Goal: Task Accomplishment & Management: Manage account settings

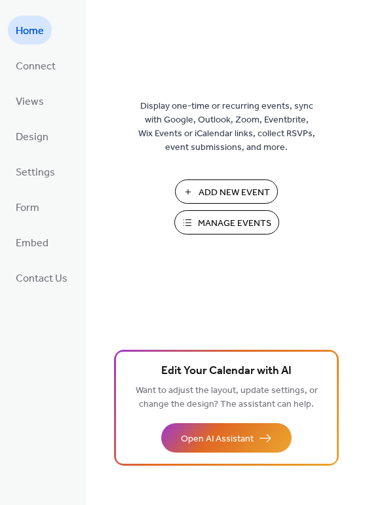
click at [224, 224] on span "Manage Events" at bounding box center [234, 224] width 73 height 14
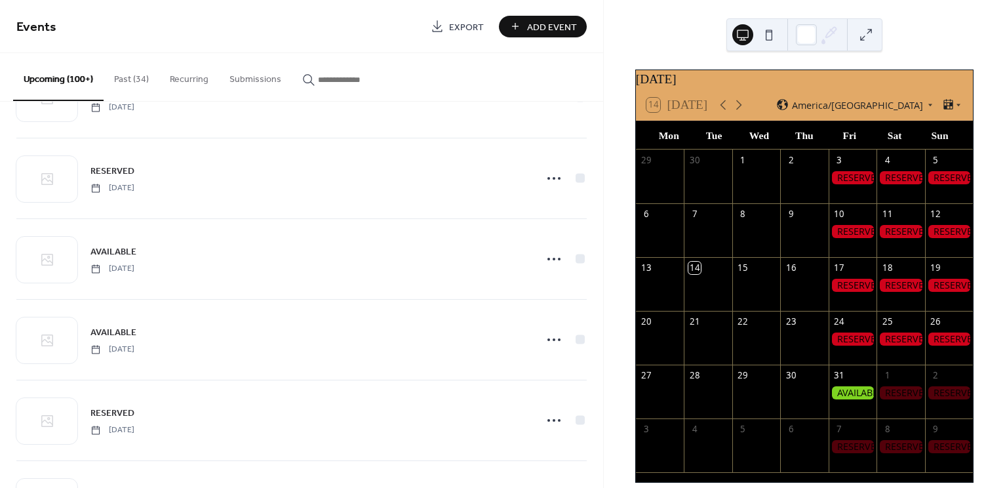
scroll to position [2738, 0]
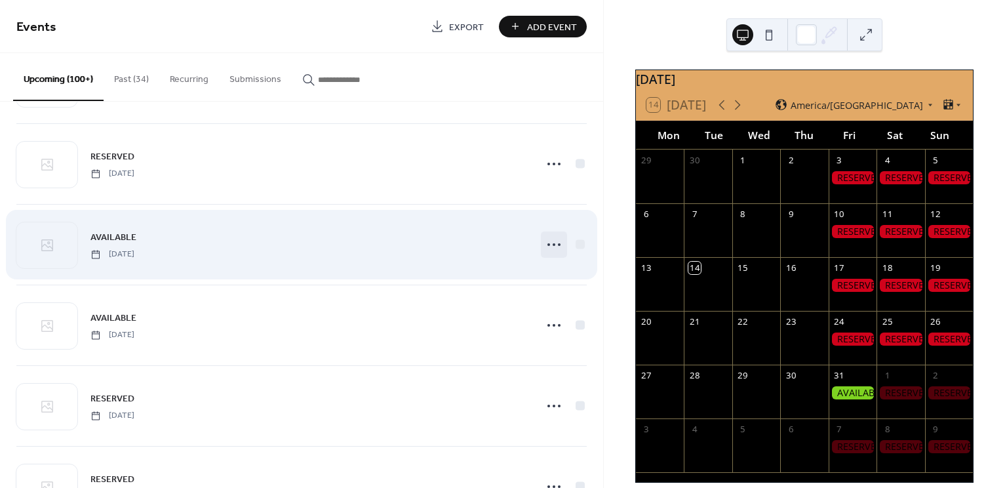
click at [547, 239] on icon at bounding box center [553, 244] width 21 height 21
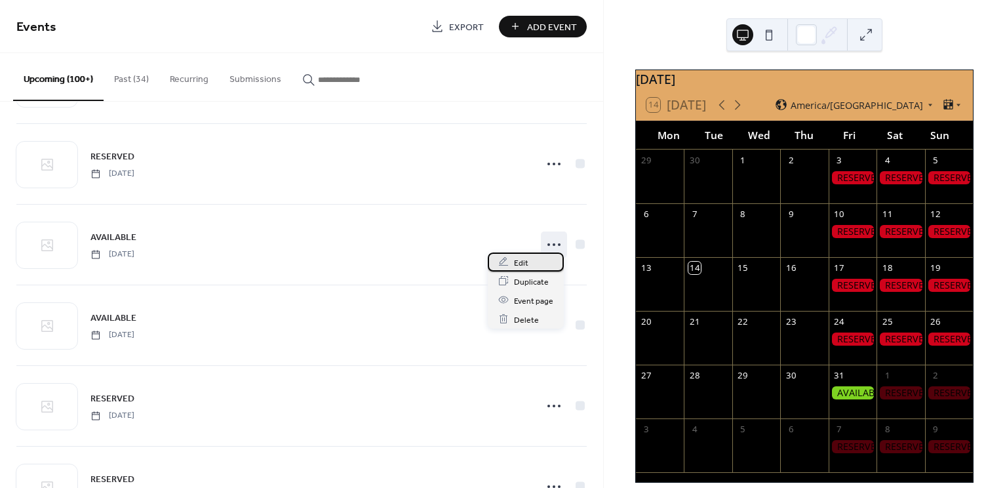
click at [524, 260] on span "Edit" at bounding box center [521, 263] width 14 height 14
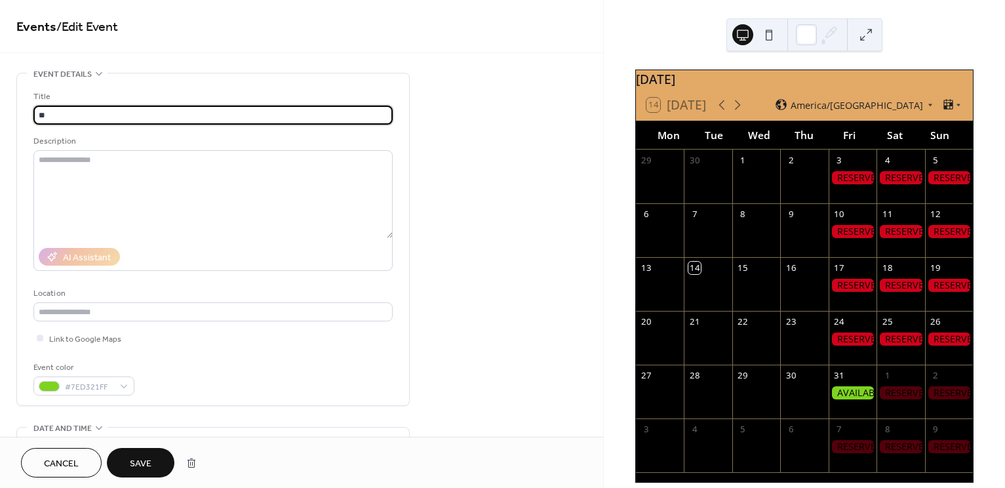
type input "*"
type input "********"
click at [68, 386] on span "#7ED321FF" at bounding box center [89, 387] width 48 height 14
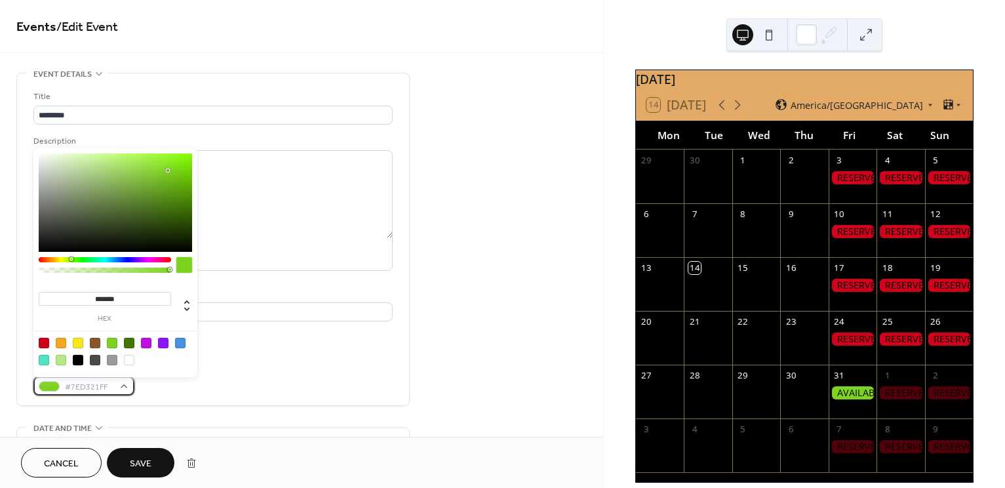
click at [54, 385] on div at bounding box center [49, 386] width 21 height 10
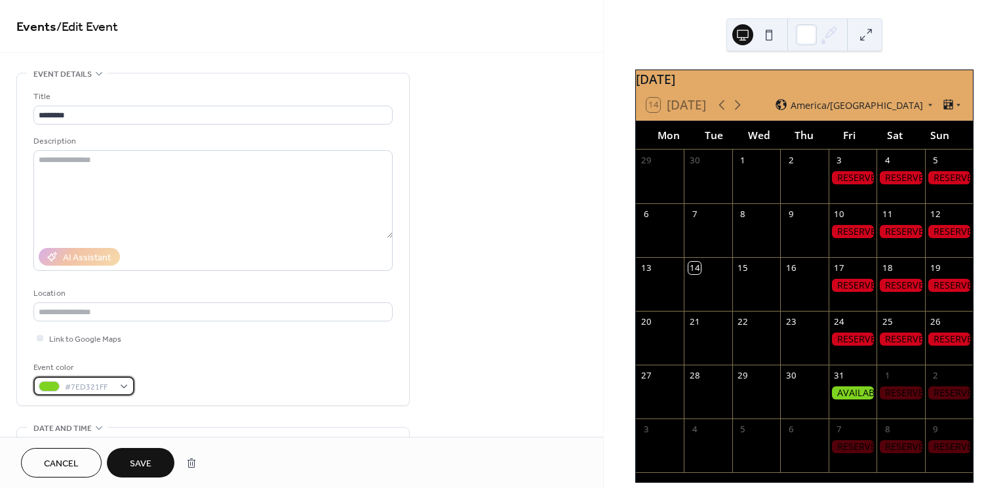
click at [54, 385] on div at bounding box center [49, 386] width 21 height 10
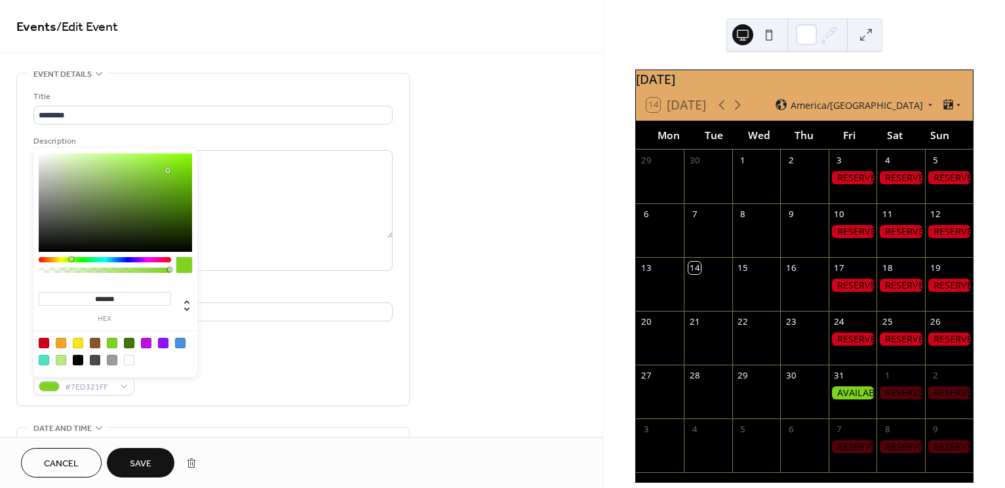
click at [45, 341] on div at bounding box center [44, 343] width 10 height 10
type input "*******"
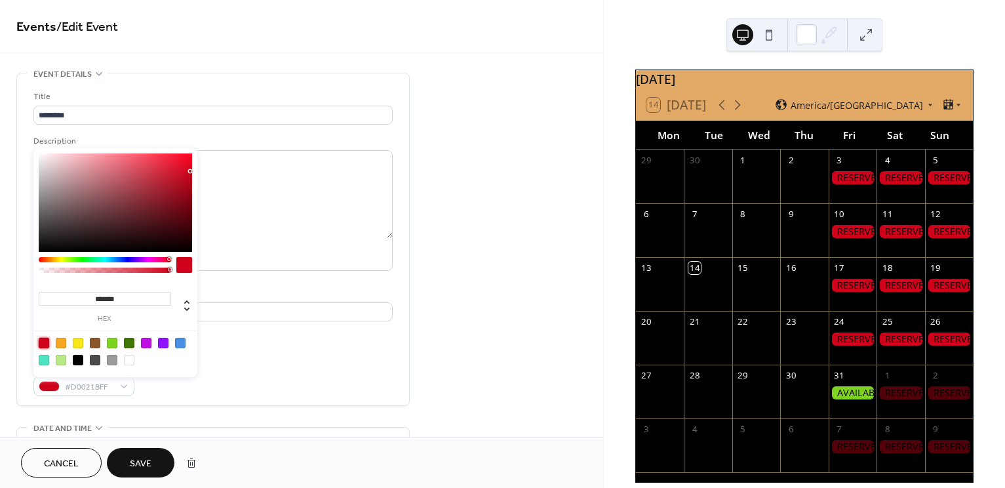
click at [151, 461] on span "Save" at bounding box center [141, 464] width 22 height 14
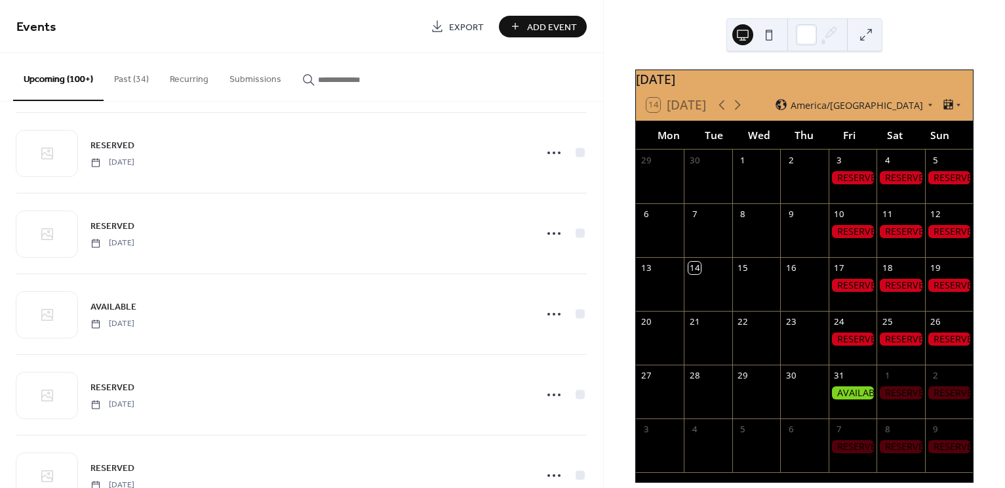
scroll to position [345, 0]
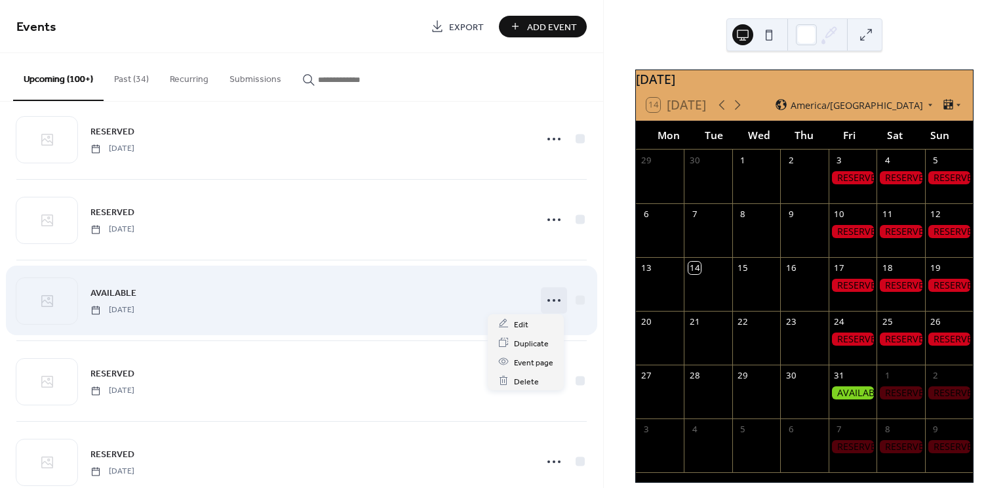
click at [558, 299] on circle at bounding box center [559, 300] width 3 height 3
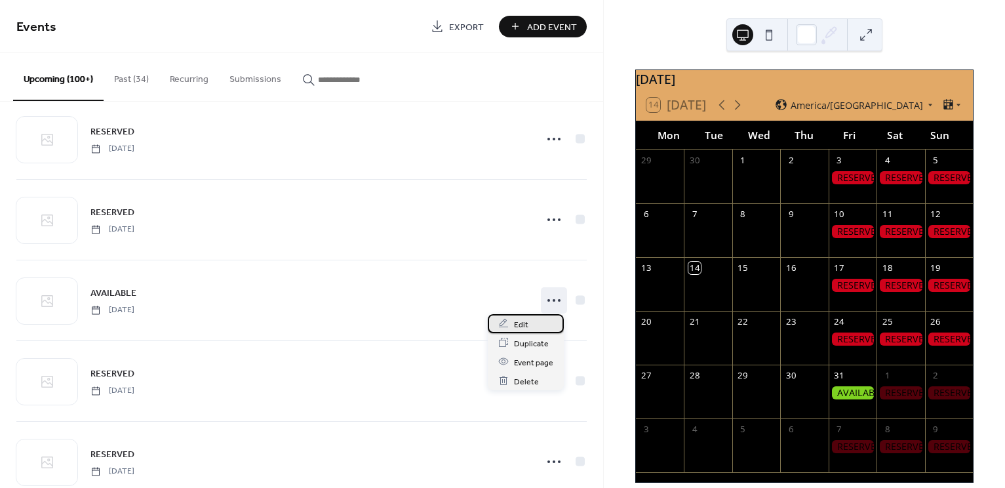
click at [527, 326] on span "Edit" at bounding box center [521, 324] width 14 height 14
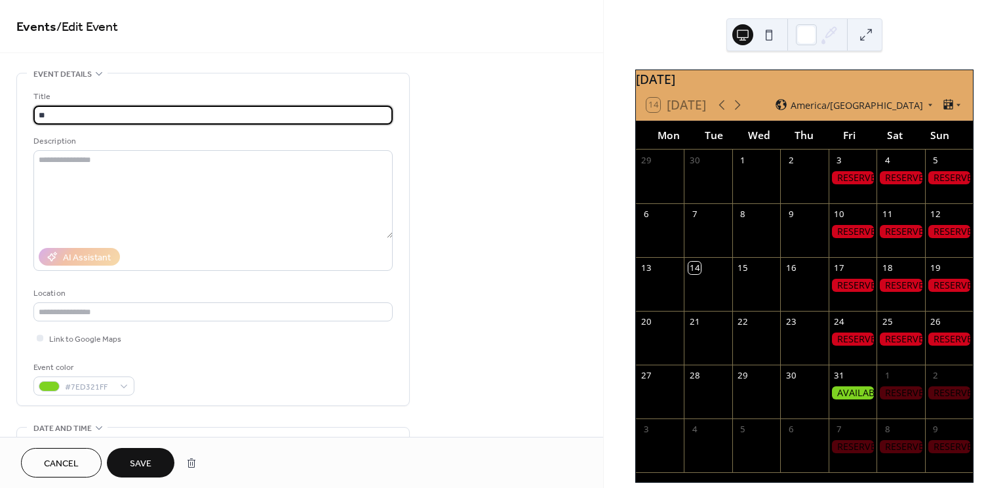
type input "*"
type input "********"
click at [52, 381] on div at bounding box center [49, 386] width 21 height 10
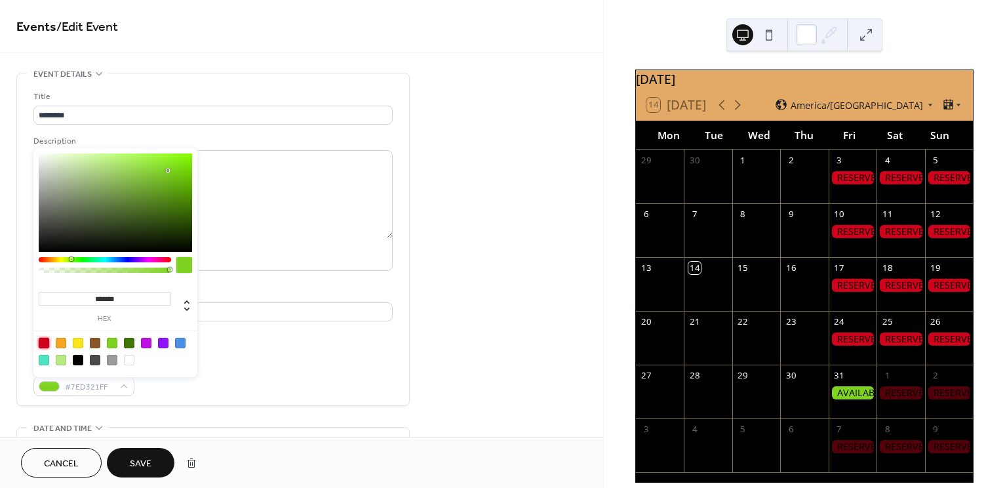
click at [45, 341] on div at bounding box center [44, 343] width 10 height 10
type input "*******"
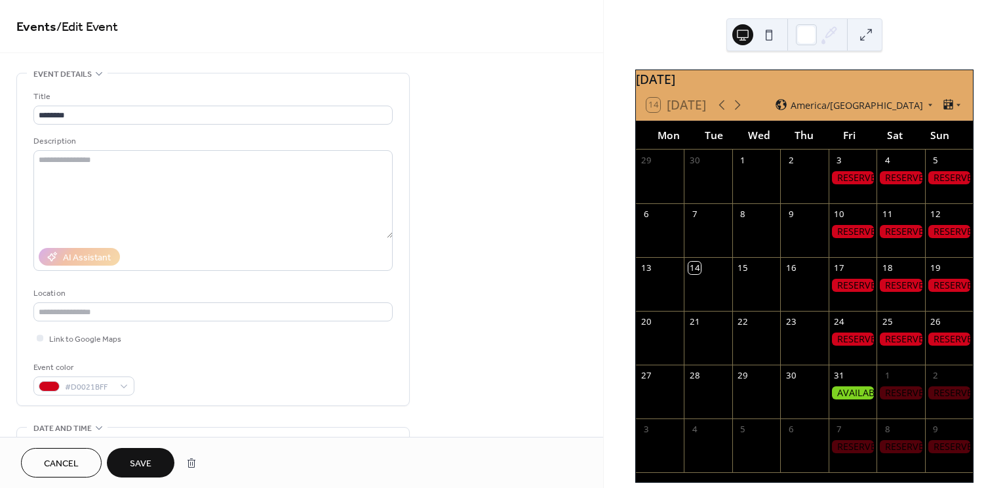
click at [143, 467] on span "Save" at bounding box center [141, 464] width 22 height 14
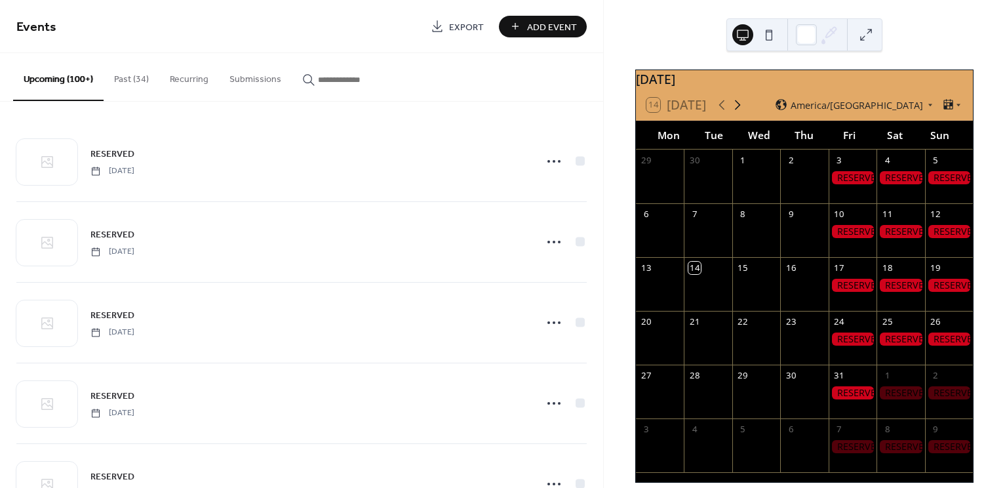
click at [739, 113] on icon at bounding box center [737, 105] width 16 height 16
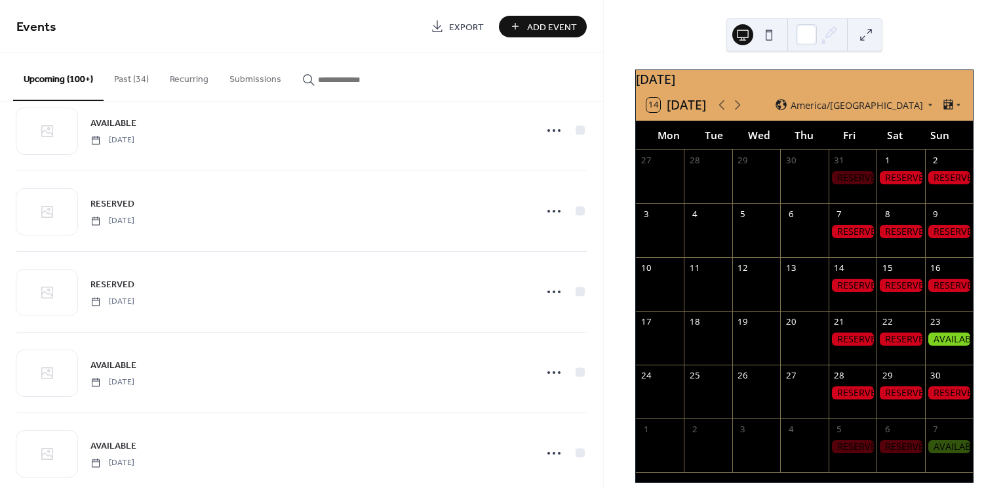
scroll to position [1902, 0]
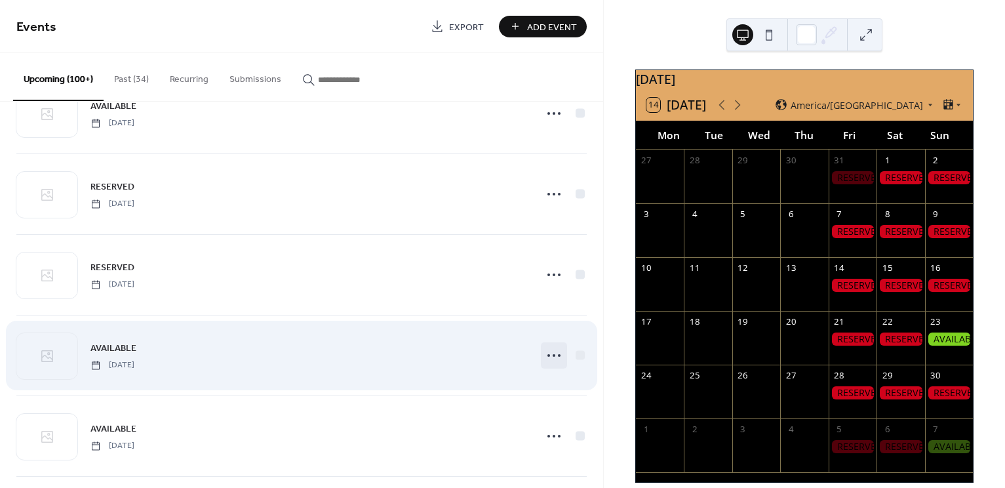
click at [551, 347] on icon at bounding box center [553, 355] width 21 height 21
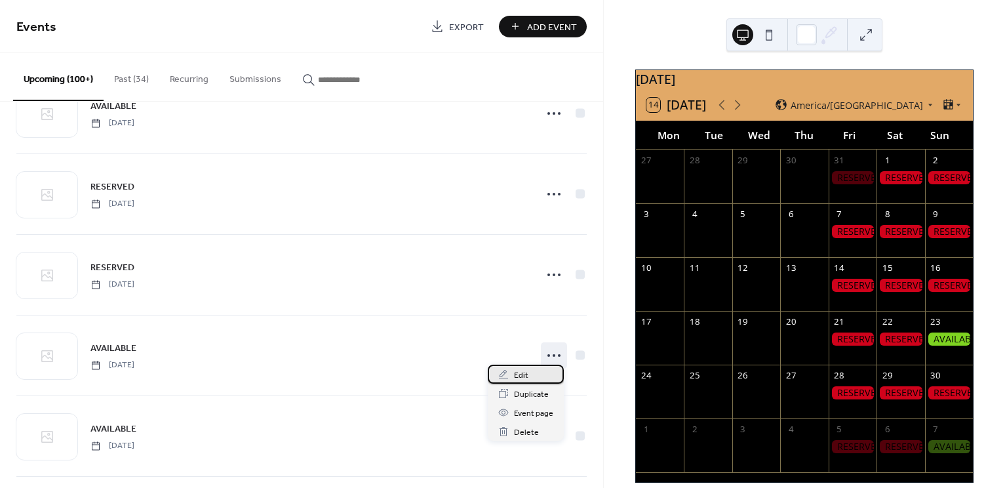
click at [518, 377] on span "Edit" at bounding box center [521, 375] width 14 height 14
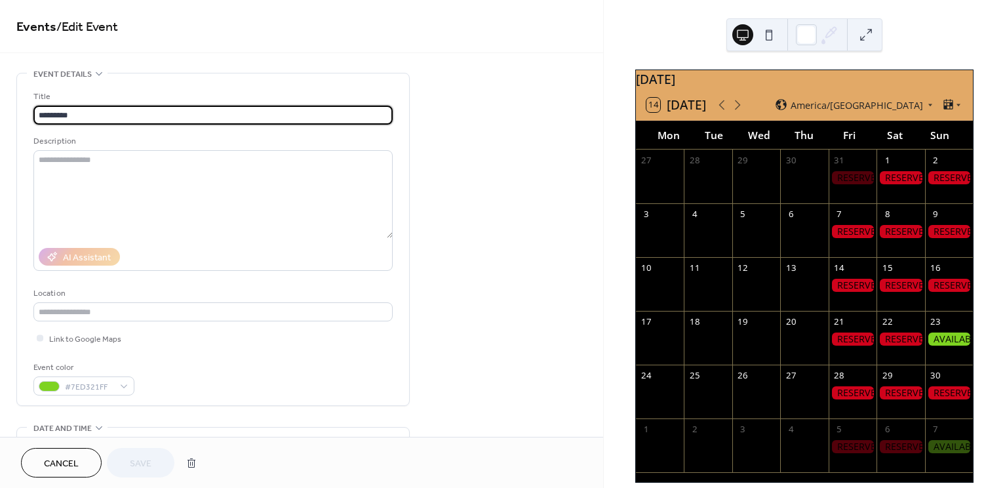
drag, startPoint x: 88, startPoint y: 113, endPoint x: 3, endPoint y: 108, distance: 85.3
click at [3, 108] on div "**********" at bounding box center [301, 474] width 603 height 802
type input "********"
click at [48, 383] on div at bounding box center [49, 386] width 21 height 10
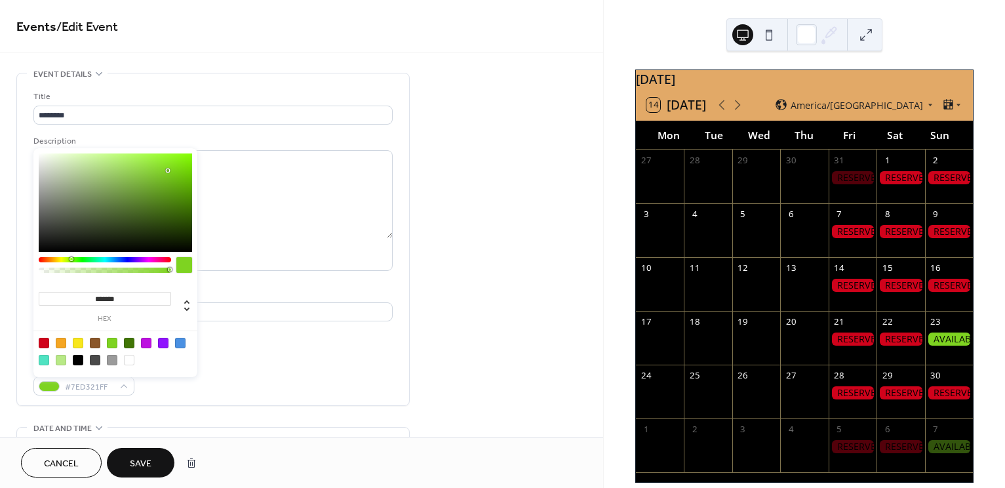
click at [44, 342] on div at bounding box center [44, 343] width 10 height 10
type input "*******"
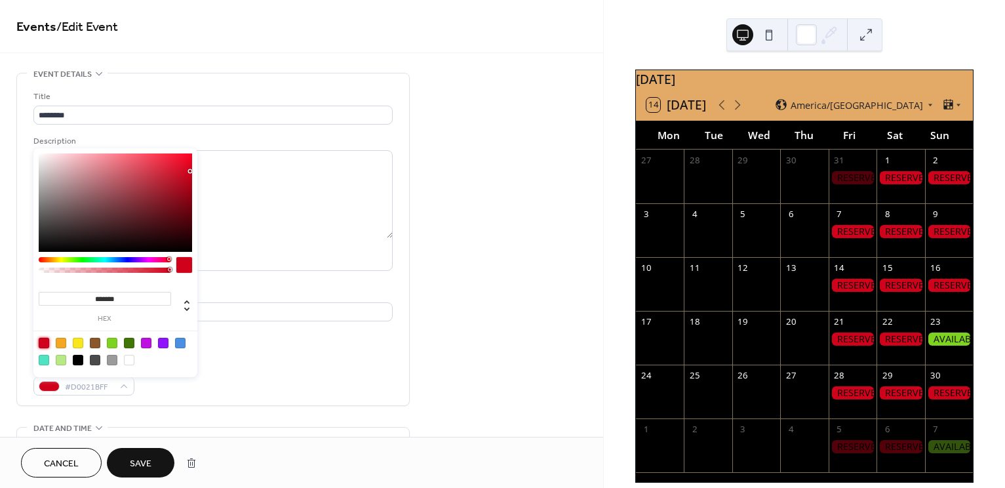
click at [143, 463] on span "Save" at bounding box center [141, 464] width 22 height 14
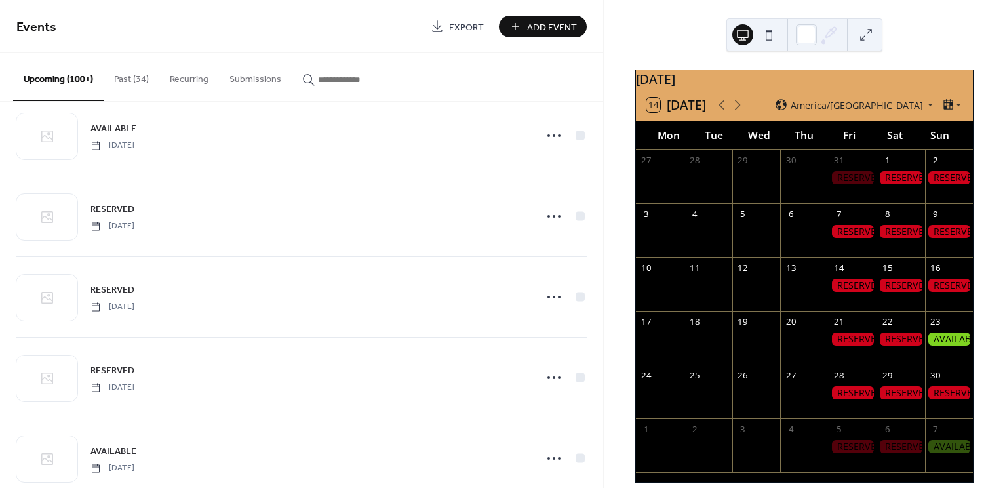
scroll to position [1920, 0]
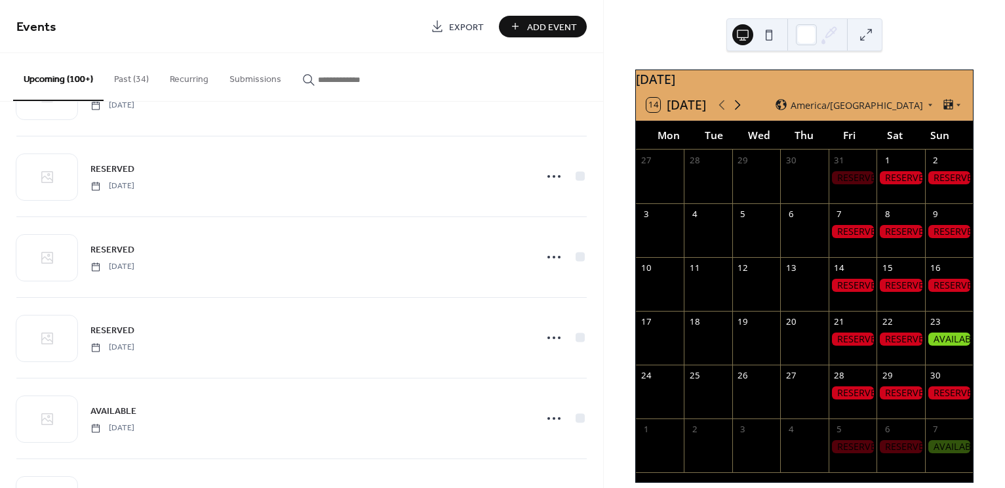
click at [740, 112] on icon at bounding box center [737, 105] width 16 height 16
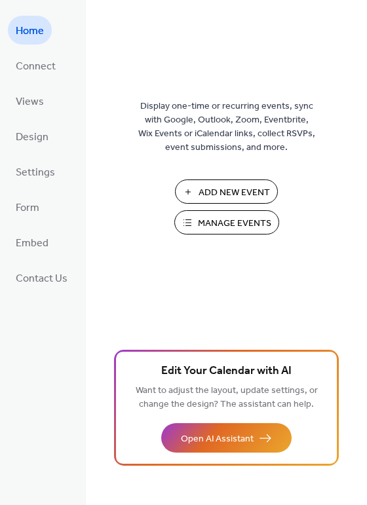
click at [223, 232] on button "Manage Events" at bounding box center [226, 222] width 105 height 24
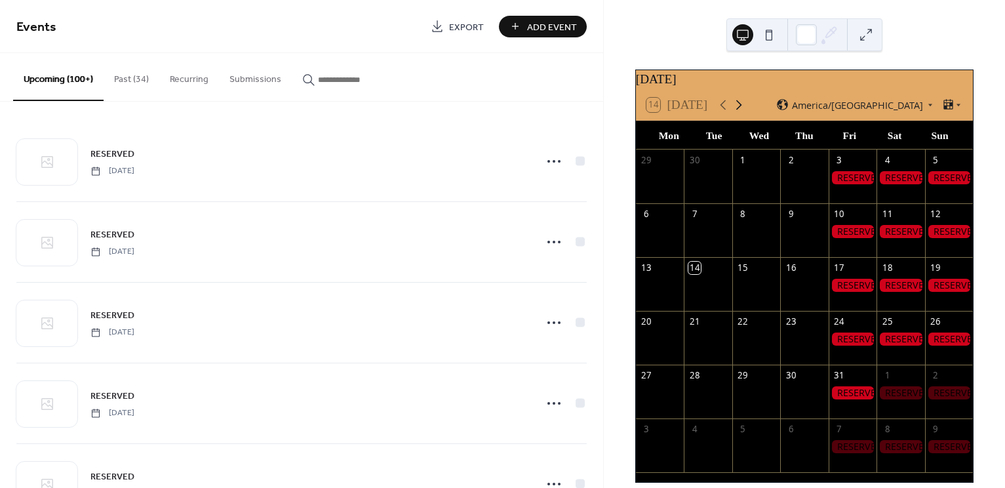
click at [741, 113] on icon at bounding box center [739, 105] width 16 height 16
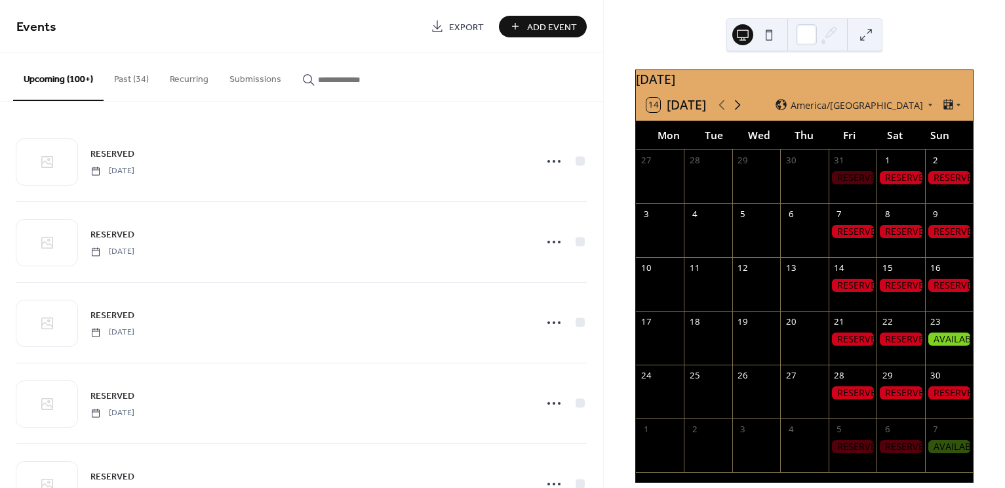
click at [741, 113] on icon at bounding box center [737, 105] width 16 height 16
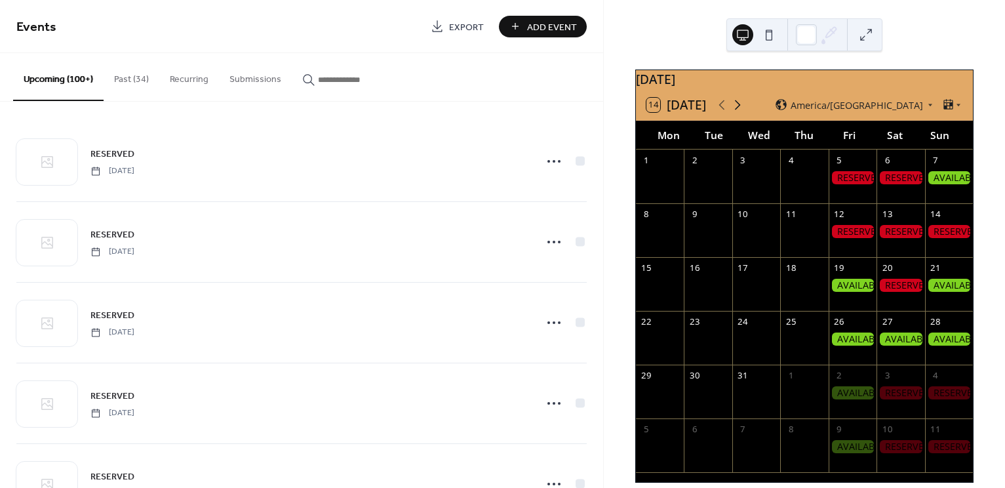
click at [741, 113] on icon at bounding box center [737, 105] width 16 height 16
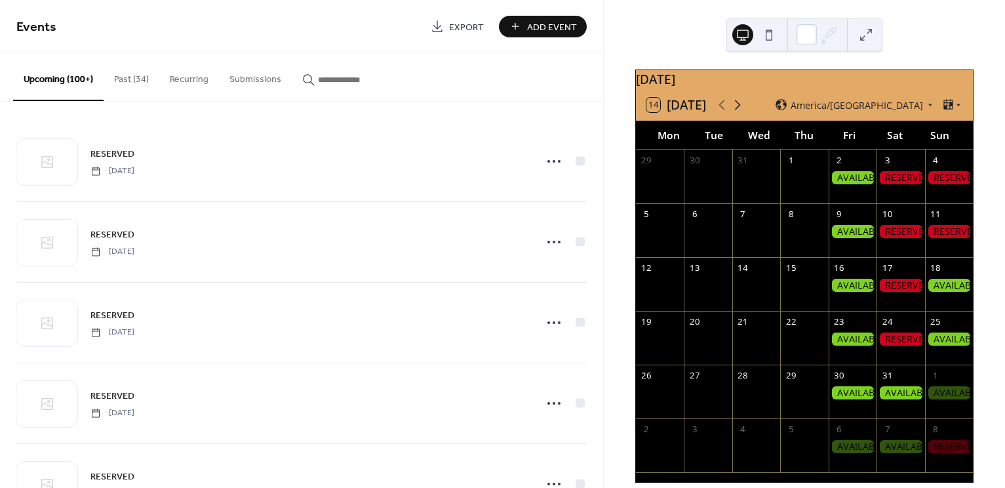
click at [741, 113] on icon at bounding box center [737, 105] width 16 height 16
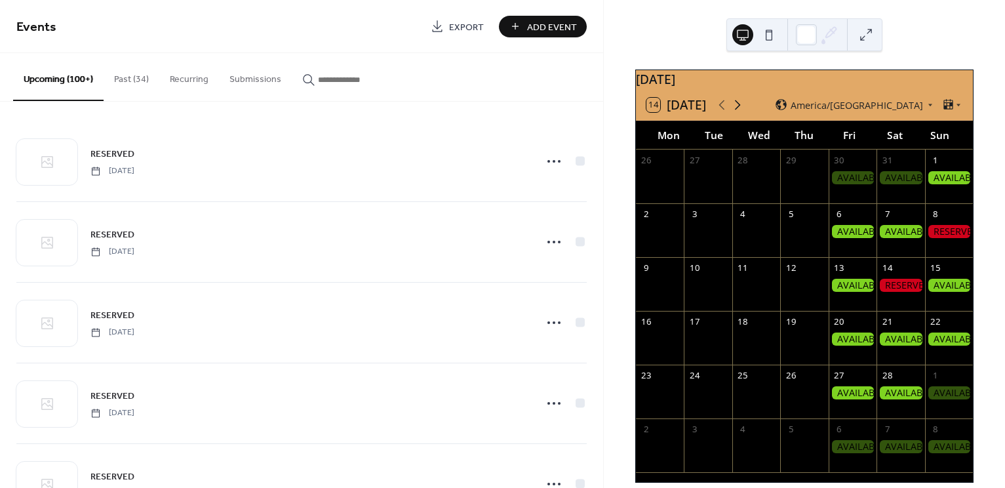
click at [741, 113] on icon at bounding box center [737, 105] width 16 height 16
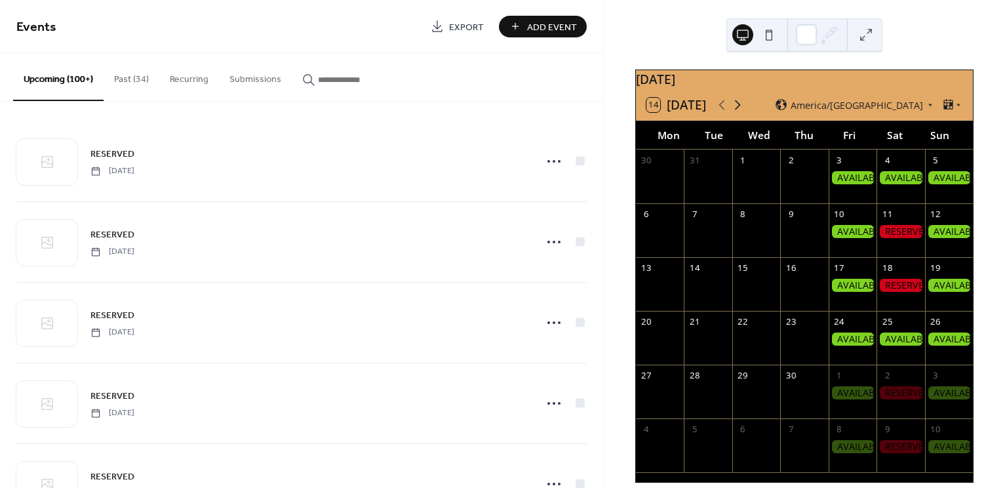
click at [741, 113] on icon at bounding box center [737, 105] width 16 height 16
